Goal: Navigation & Orientation: Find specific page/section

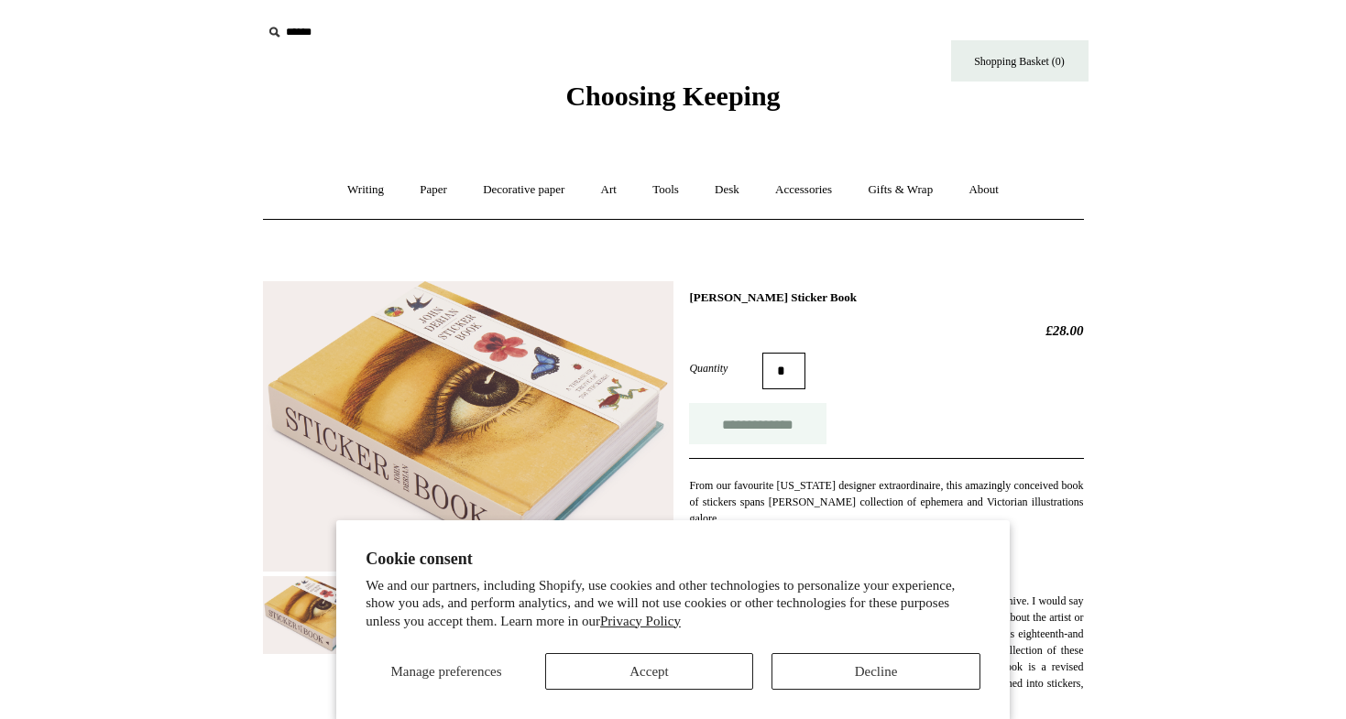
click at [785, 425] on input "**********" at bounding box center [757, 423] width 137 height 41
click at [356, 186] on link "Writing +" at bounding box center [366, 190] width 70 height 49
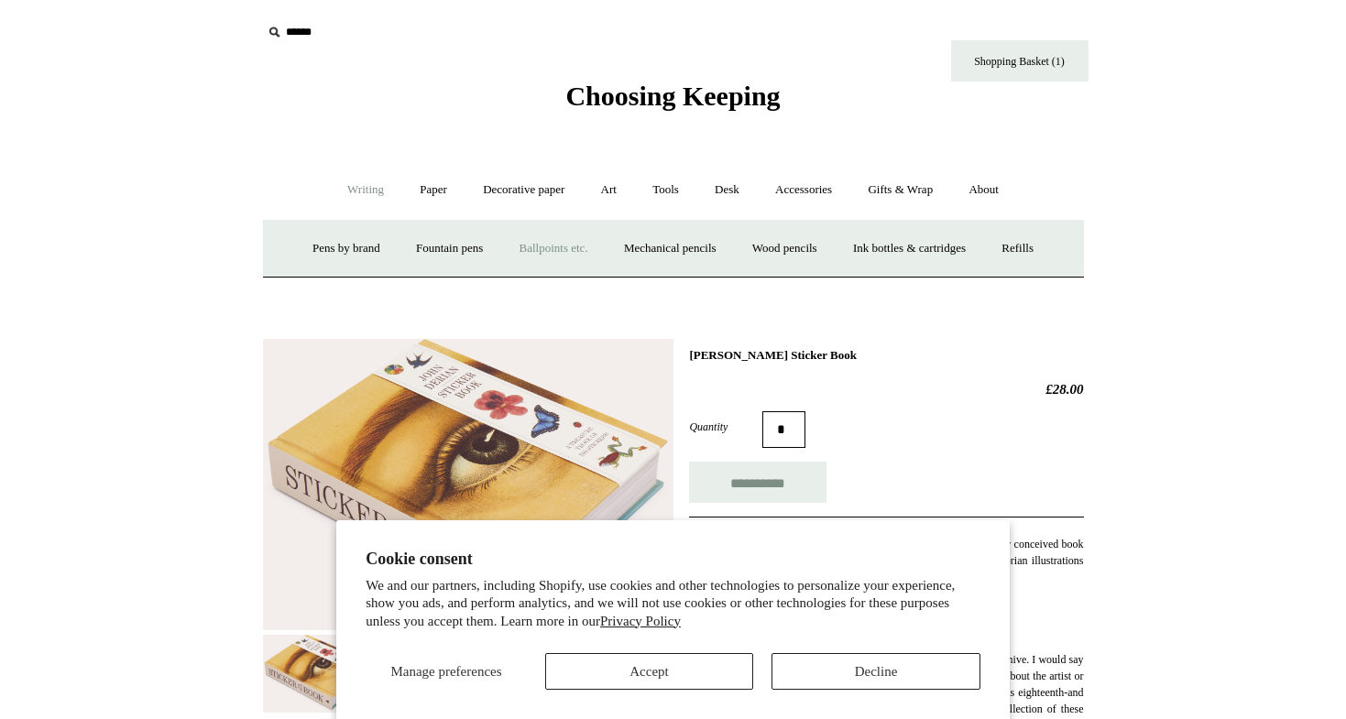
type input "**********"
click at [426, 191] on link "Paper +" at bounding box center [433, 190] width 60 height 49
click at [411, 241] on link "Notebooks +" at bounding box center [417, 249] width 84 height 49
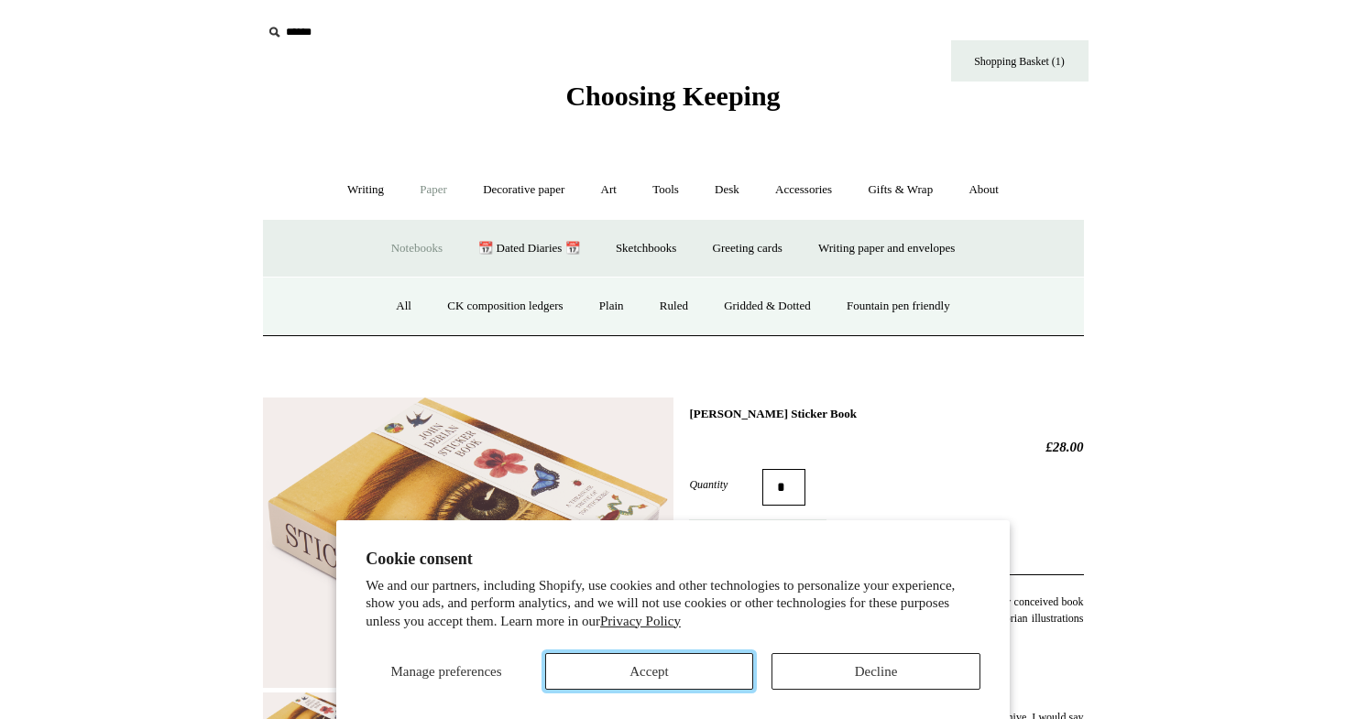
click at [689, 667] on button "Accept" at bounding box center [649, 671] width 209 height 37
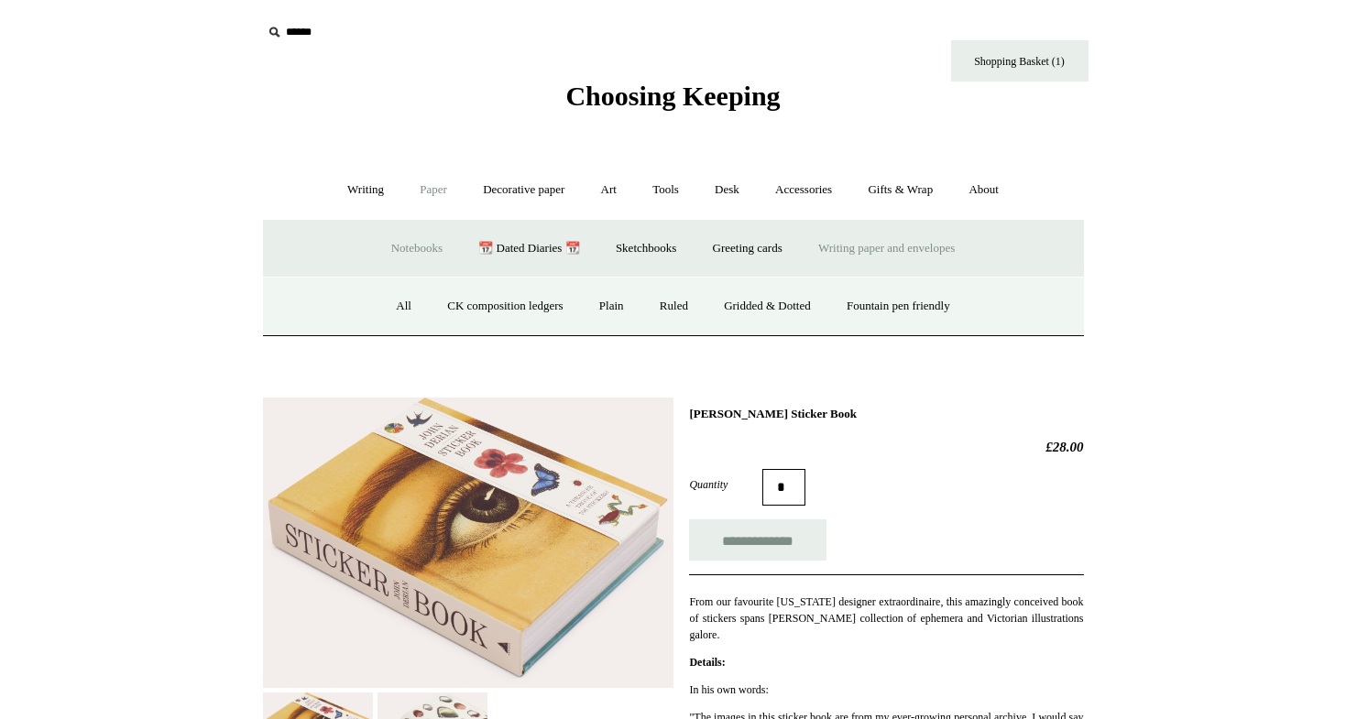
click at [933, 244] on link "Writing paper and envelopes +" at bounding box center [887, 249] width 170 height 49
click at [459, 302] on link "All" at bounding box center [481, 306] width 49 height 49
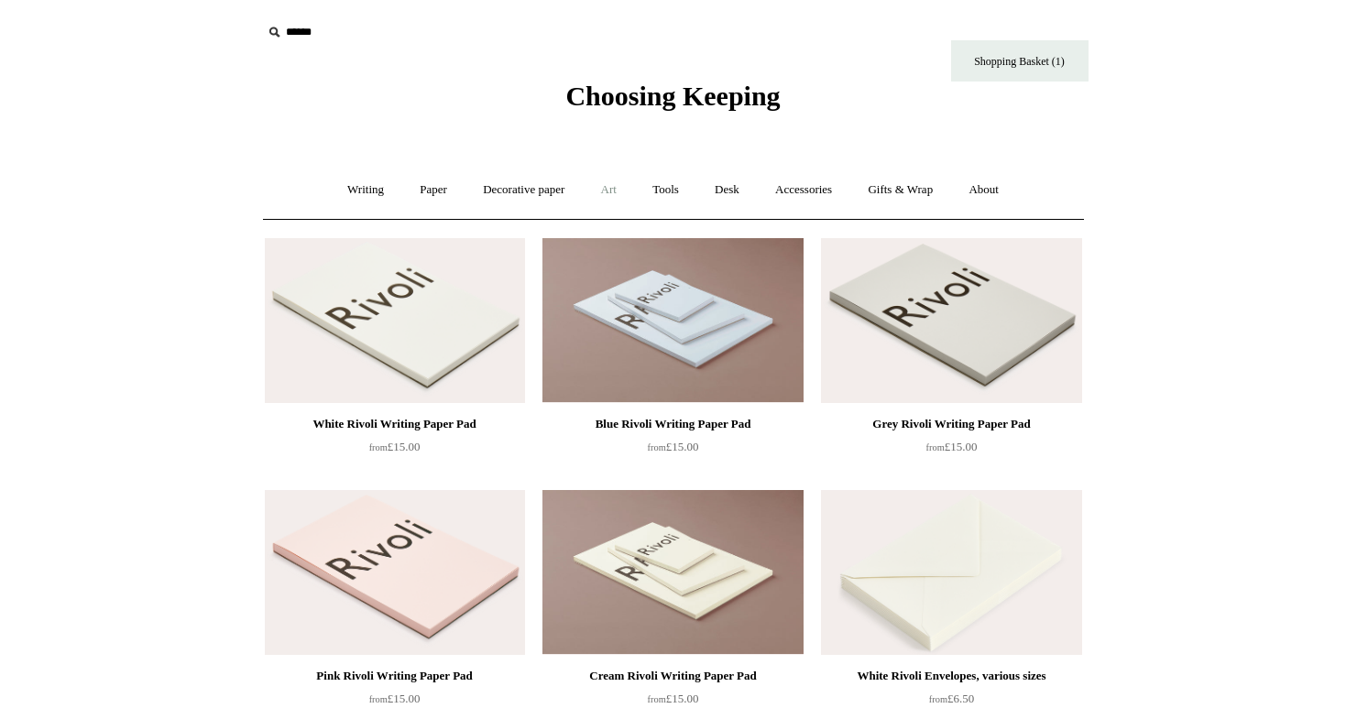
click at [611, 183] on link "Art +" at bounding box center [609, 190] width 49 height 49
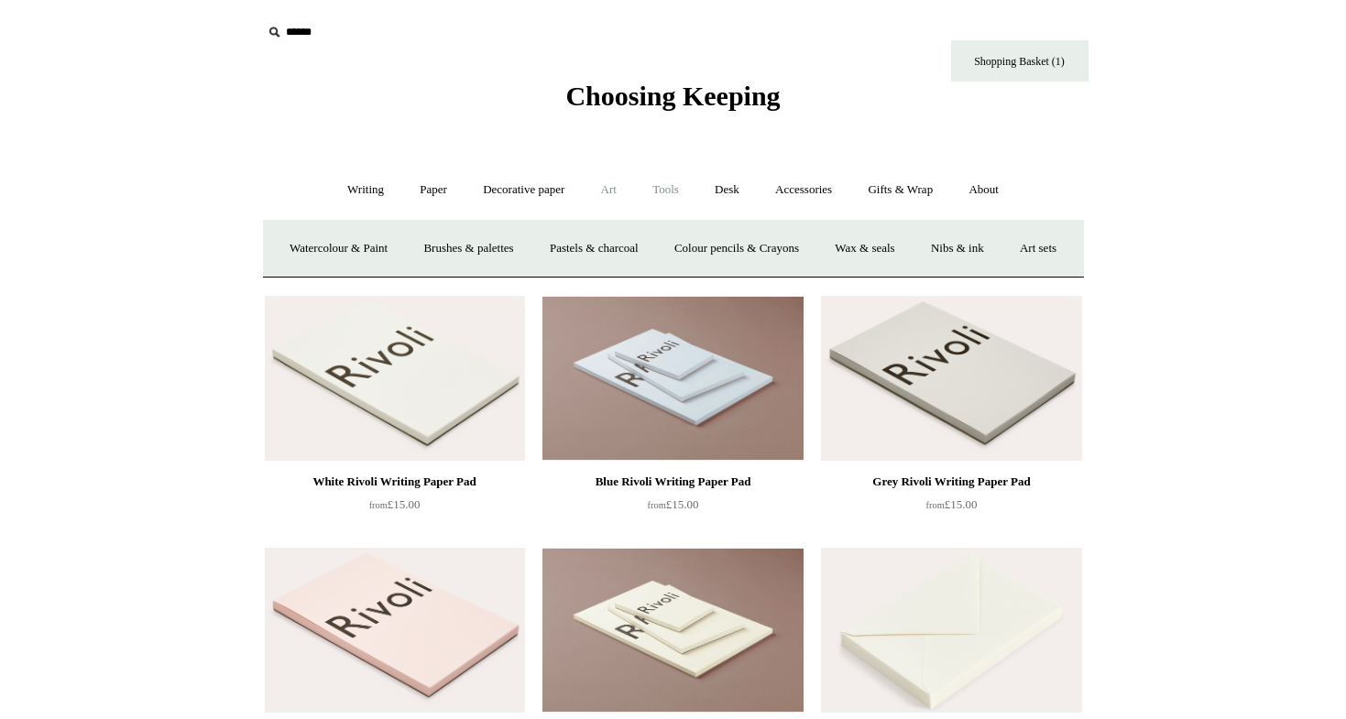
click at [664, 195] on link "Tools +" at bounding box center [666, 190] width 60 height 49
click at [729, 191] on link "Desk +" at bounding box center [727, 190] width 58 height 49
click at [356, 192] on link "Writing +" at bounding box center [366, 190] width 70 height 49
click at [403, 191] on link "Paper +" at bounding box center [433, 190] width 60 height 49
click at [386, 250] on link "Notebooks +" at bounding box center [417, 249] width 84 height 49
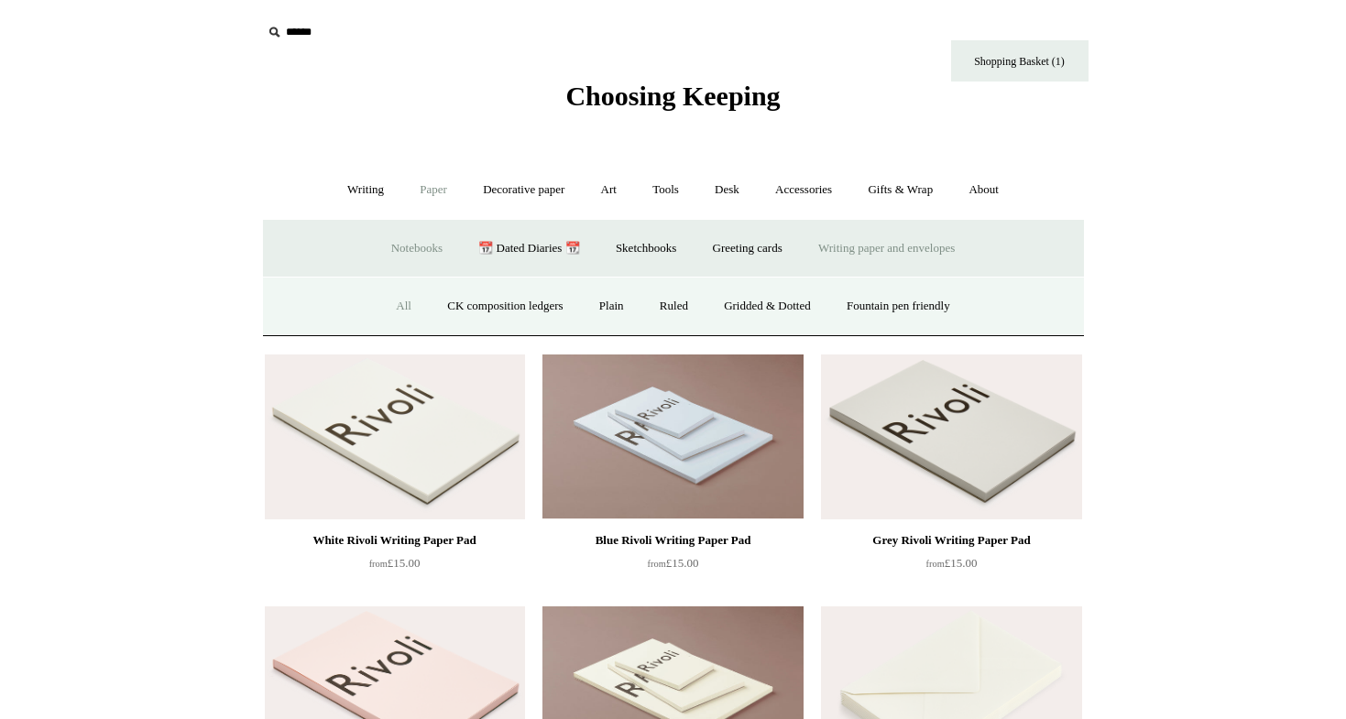
click at [391, 300] on link "All" at bounding box center [403, 306] width 49 height 49
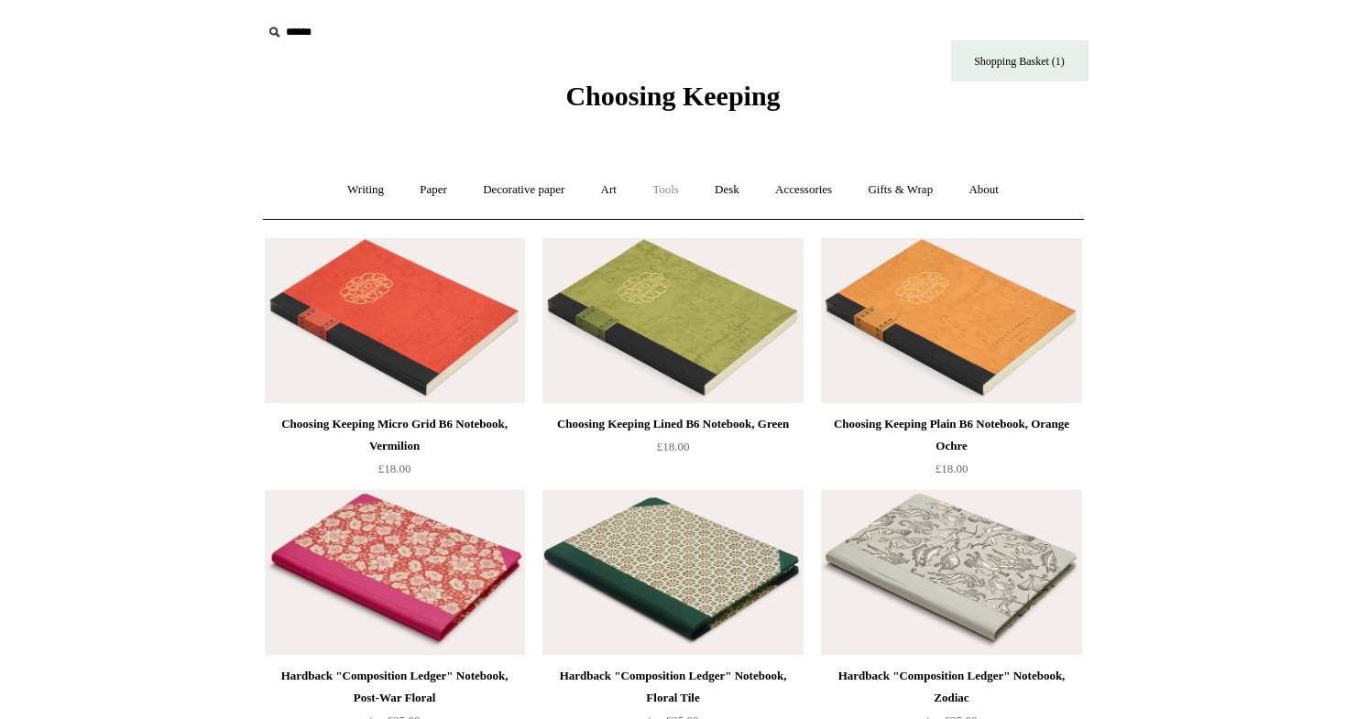
click at [684, 187] on link "Tools +" at bounding box center [666, 190] width 60 height 49
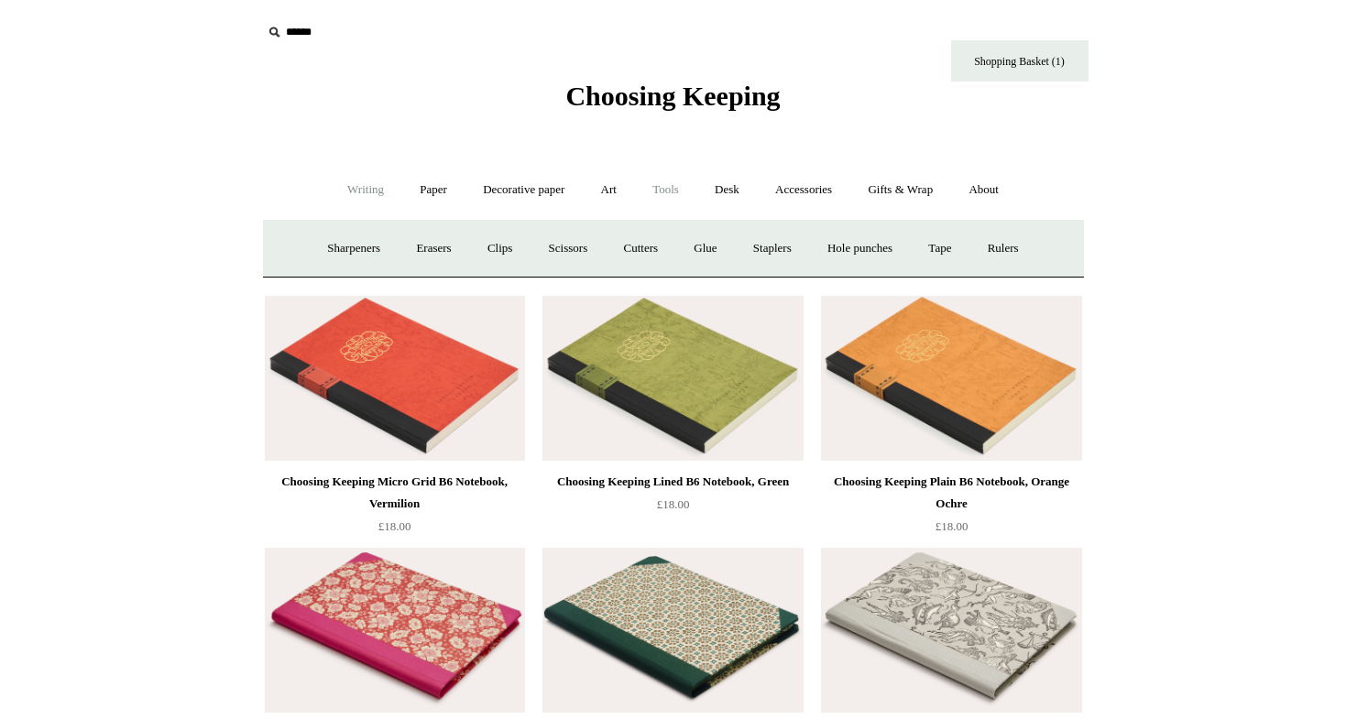
click at [375, 186] on link "Writing +" at bounding box center [366, 190] width 70 height 49
click at [674, 251] on link "Mechanical pencils +" at bounding box center [671, 249] width 126 height 49
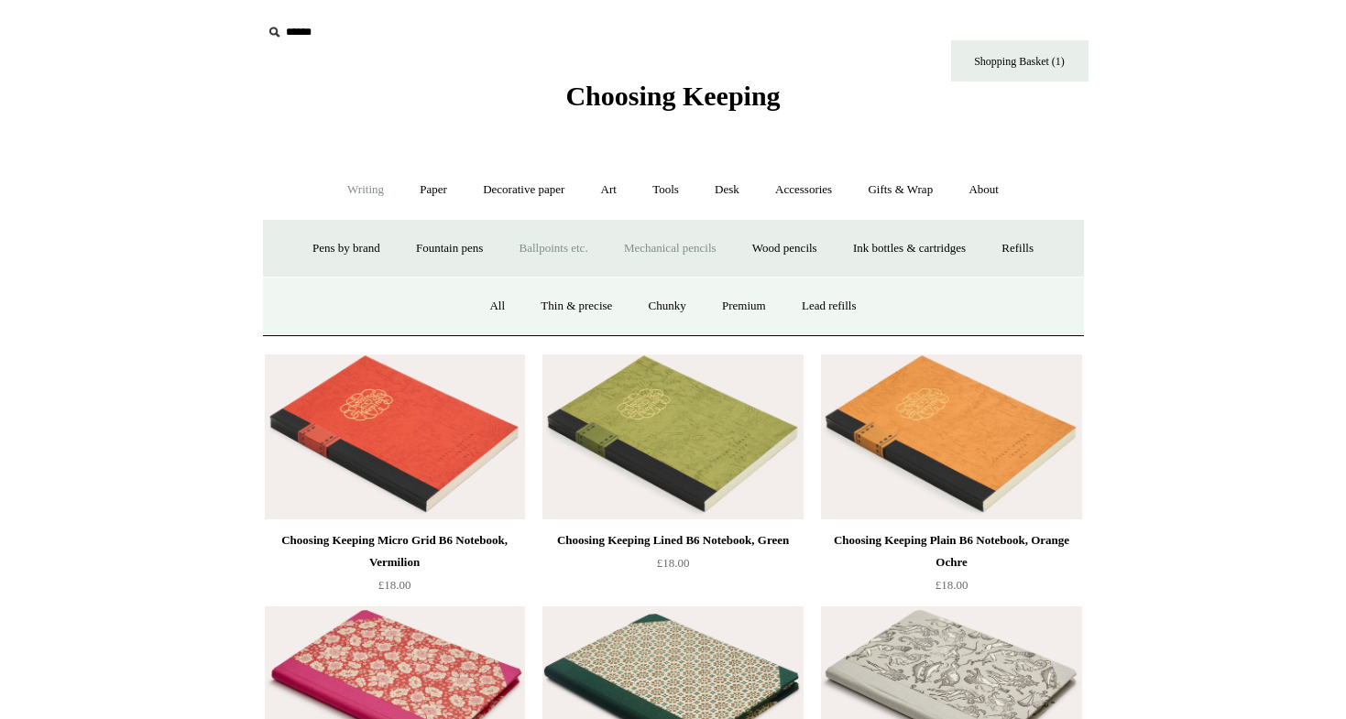
click at [531, 240] on link "Ballpoints etc. +" at bounding box center [554, 249] width 102 height 49
click at [810, 255] on link "Wood pencils +" at bounding box center [785, 249] width 98 height 49
click at [390, 304] on link "All" at bounding box center [406, 306] width 49 height 49
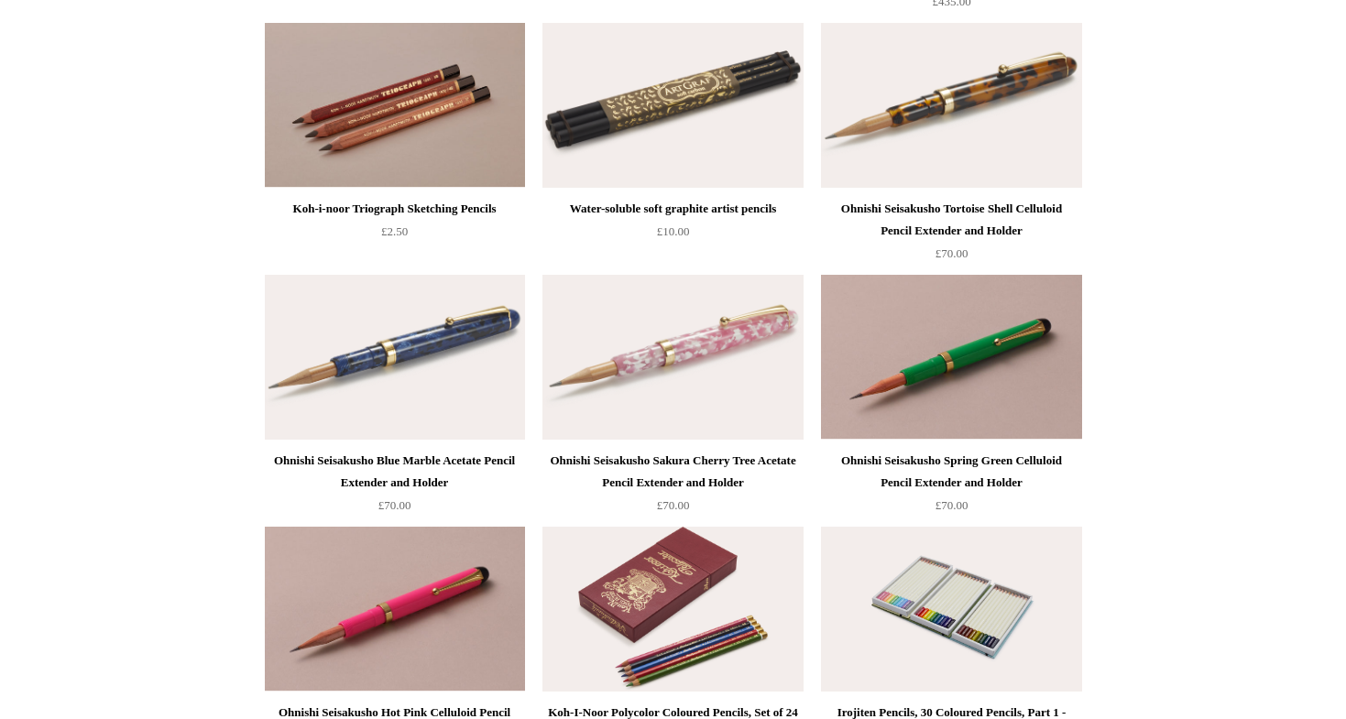
scroll to position [476, 0]
